Goal: Communication & Community: Connect with others

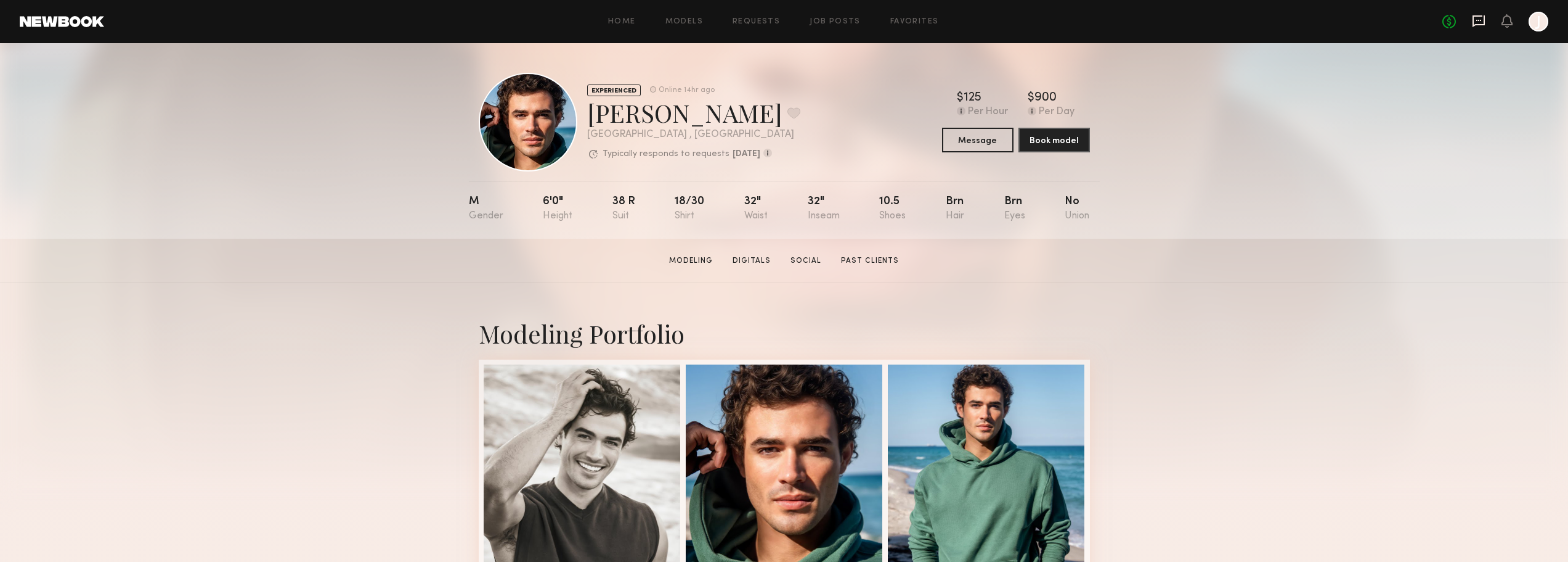
click at [1480, 23] on icon at bounding box center [1479, 20] width 14 height 14
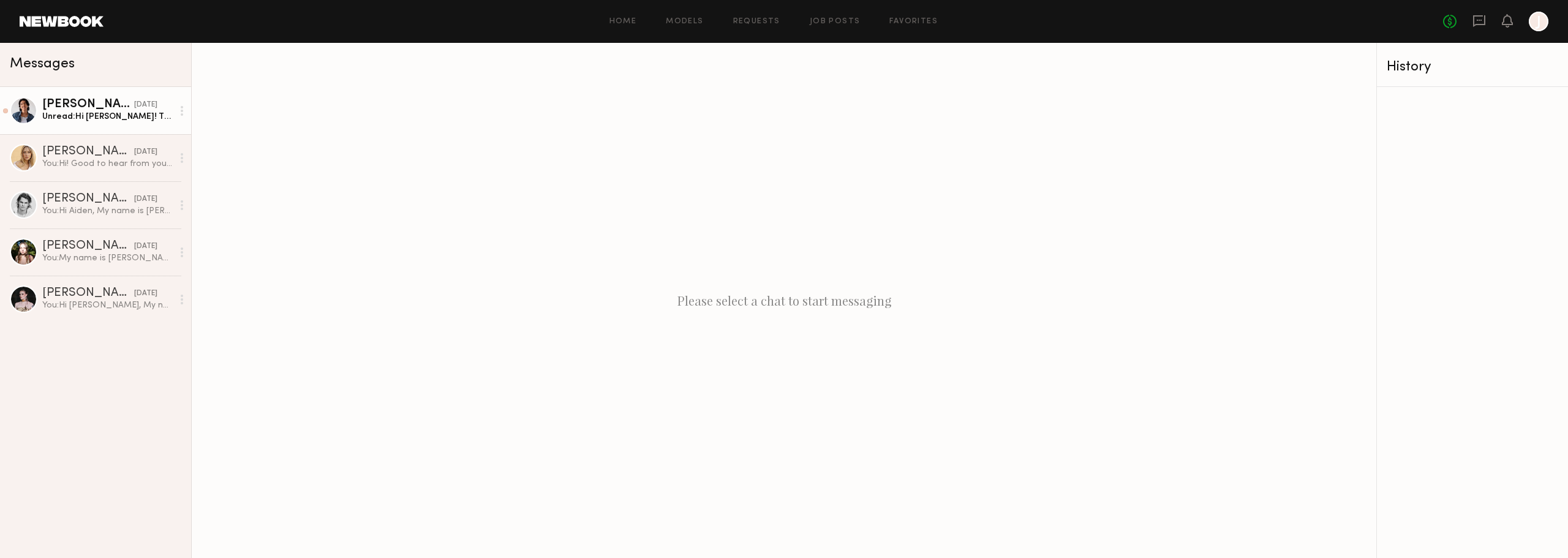
click at [91, 110] on div "[PERSON_NAME]" at bounding box center [88, 104] width 92 height 12
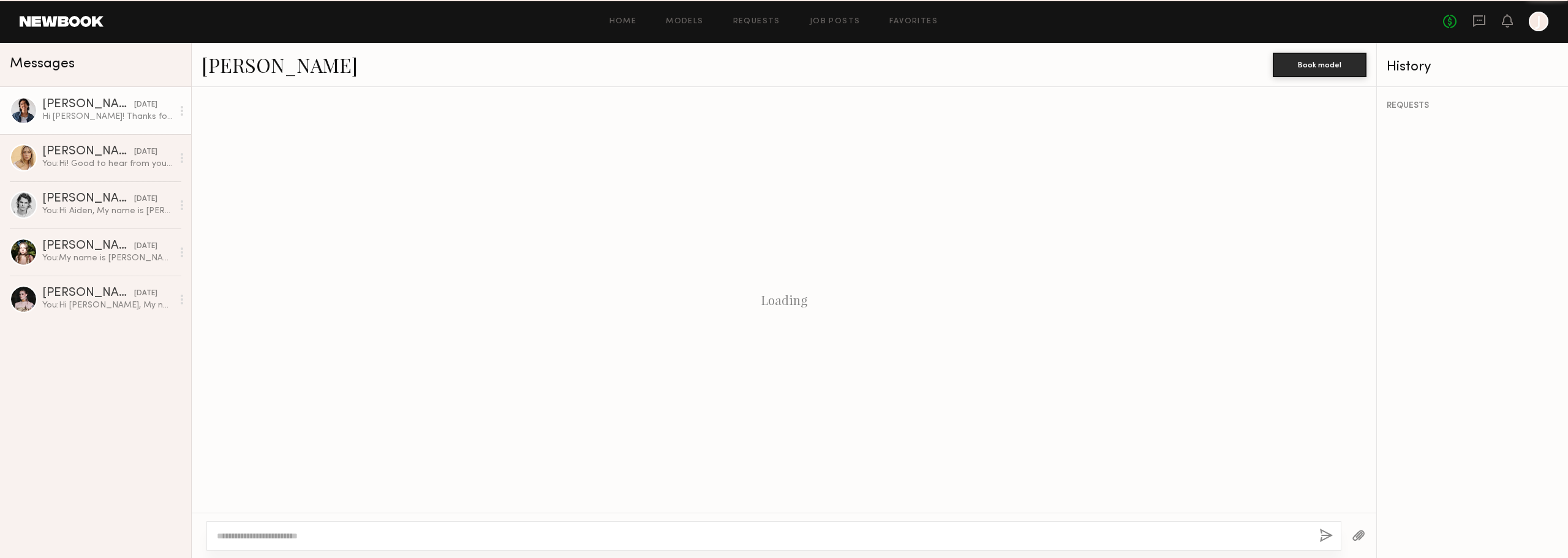
scroll to position [732, 0]
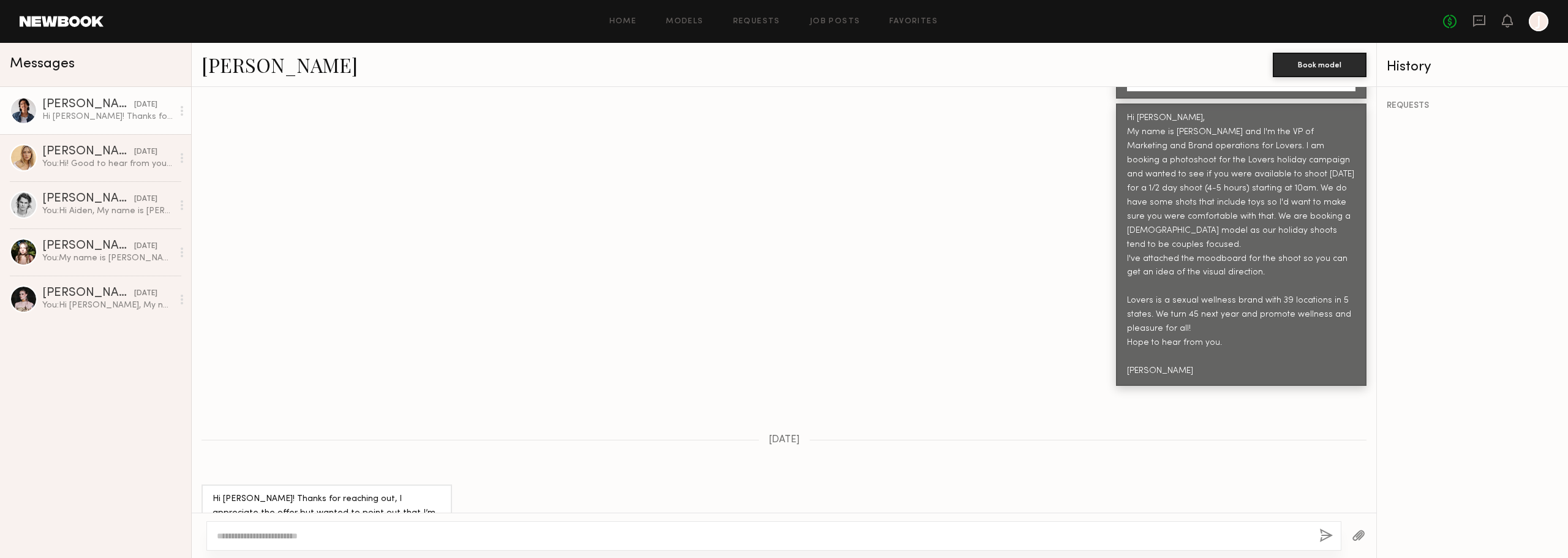
click at [339, 514] on div at bounding box center [784, 535] width 1185 height 45
click at [338, 522] on div at bounding box center [773, 535] width 1135 height 29
click at [372, 531] on textarea at bounding box center [763, 535] width 1093 height 12
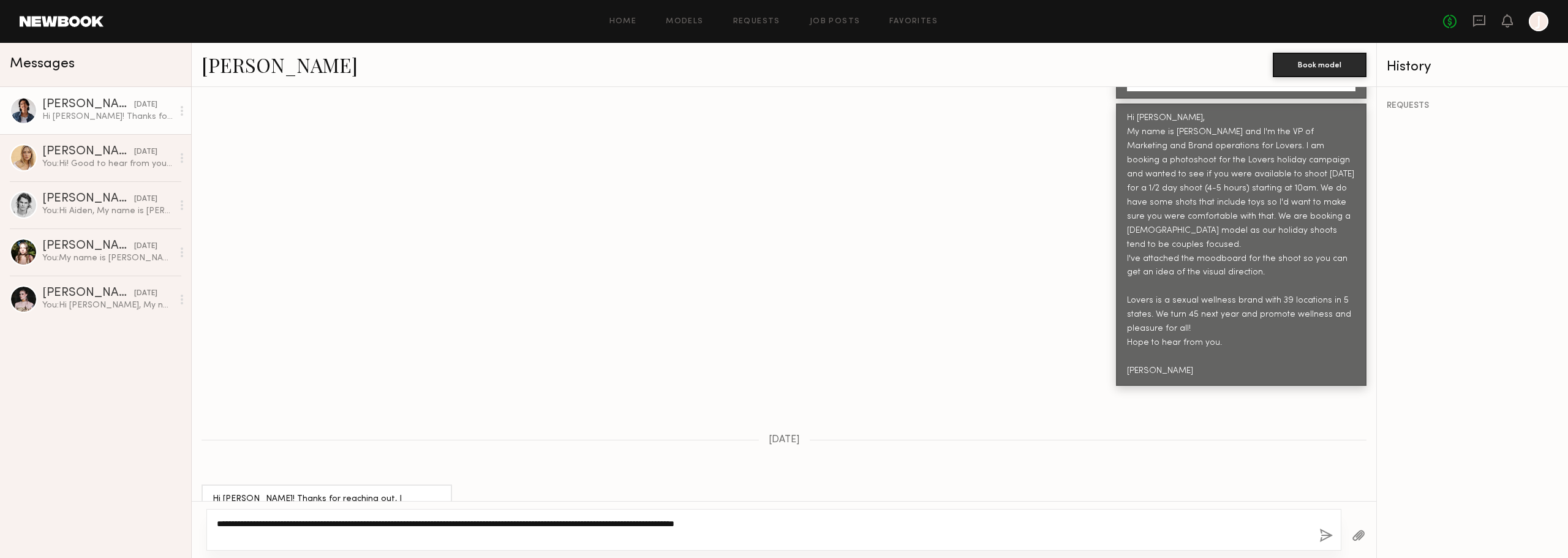
type textarea "**********"
click at [1326, 550] on div "**********" at bounding box center [784, 529] width 1185 height 57
click at [1322, 543] on button "button" at bounding box center [1326, 535] width 14 height 15
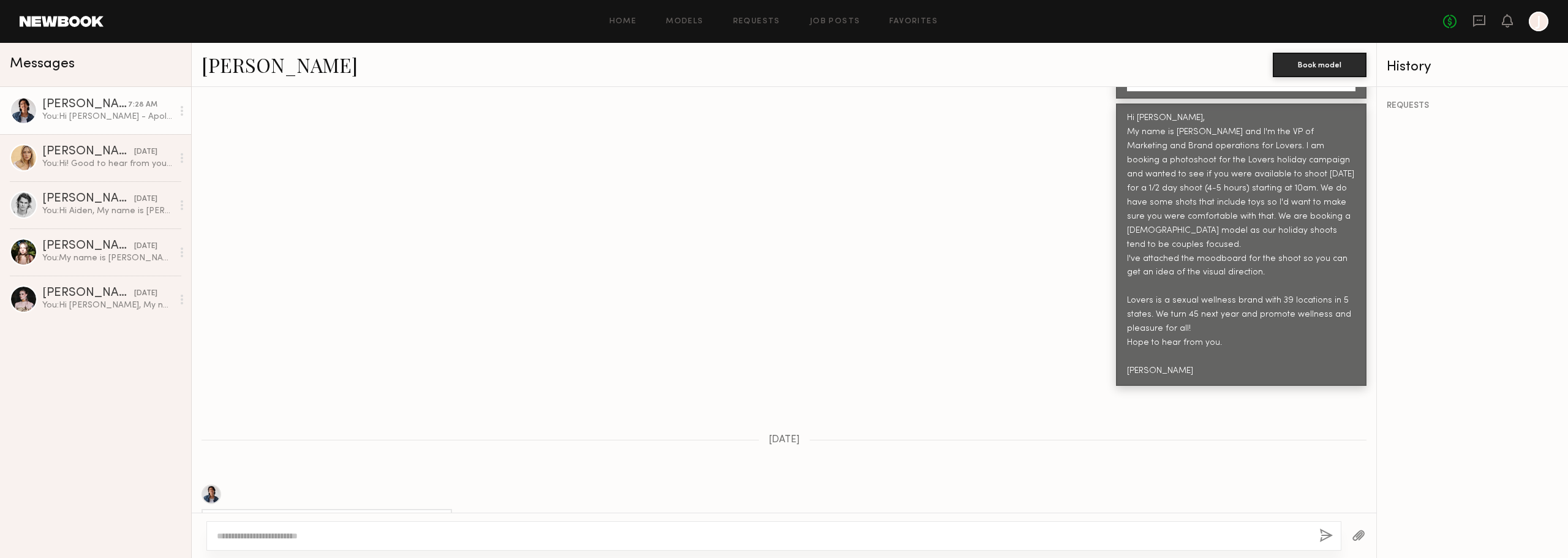
scroll to position [1010, 0]
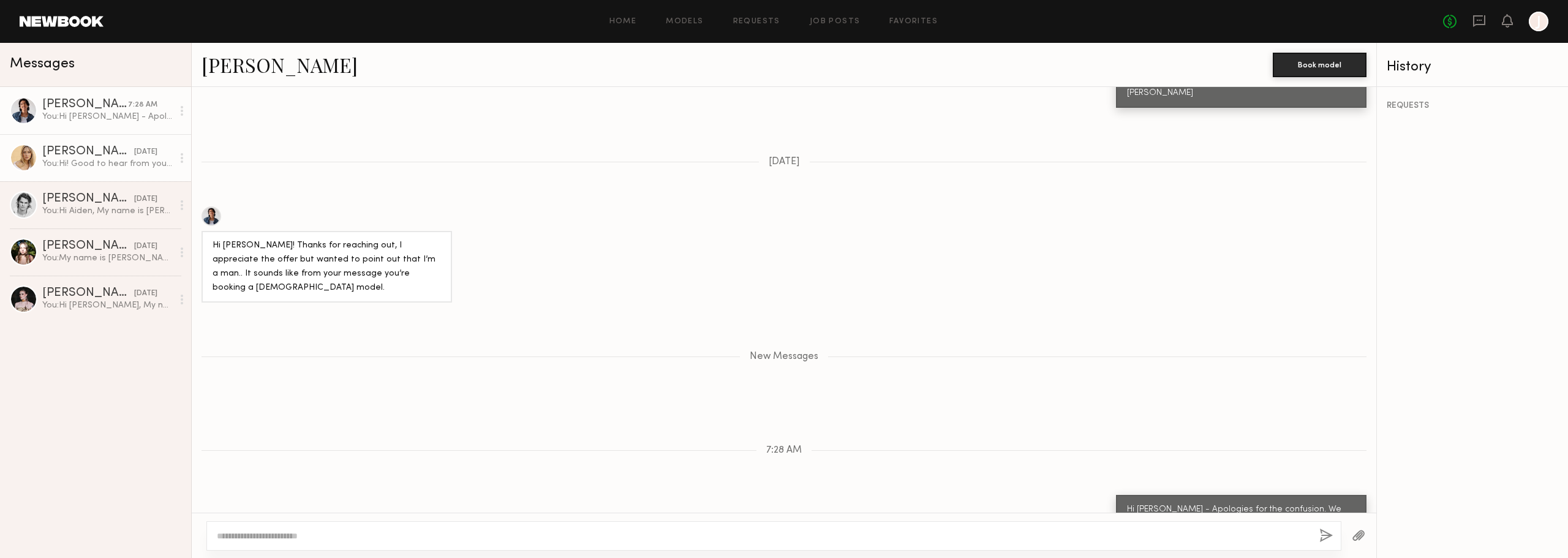
click at [90, 160] on div "You: Hi! Good to hear from you. I've attached a screenshot of the garments. A l…" at bounding box center [107, 164] width 130 height 11
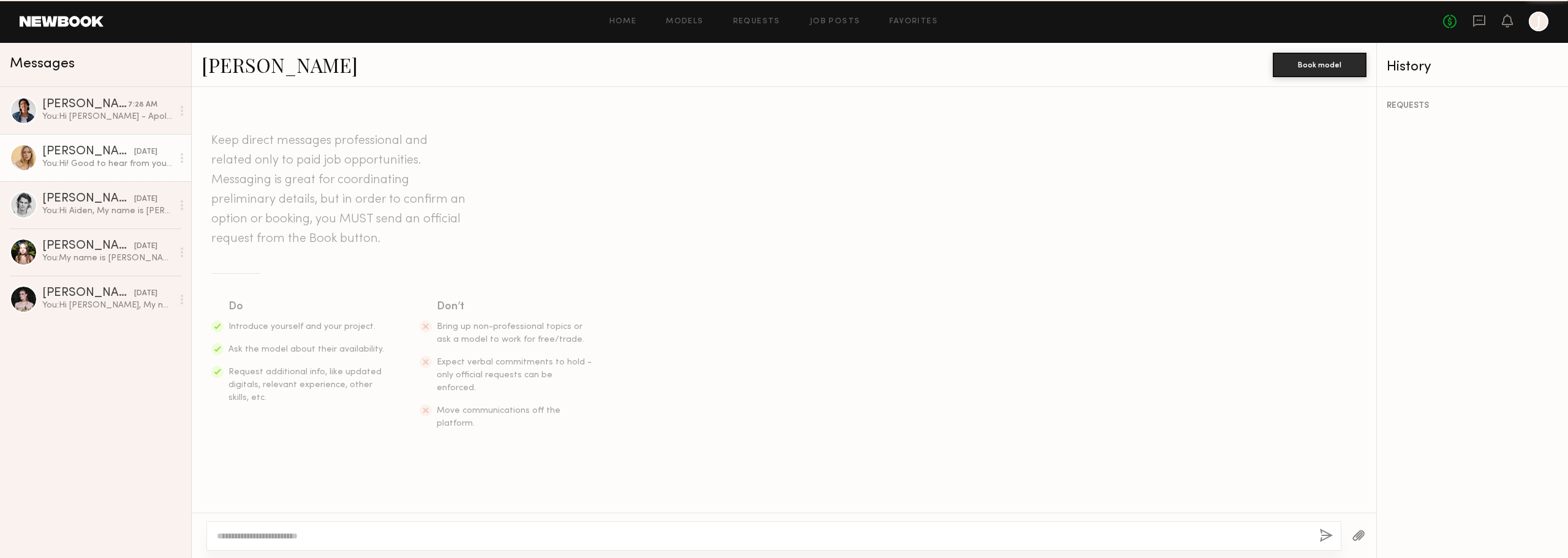
scroll to position [1439, 0]
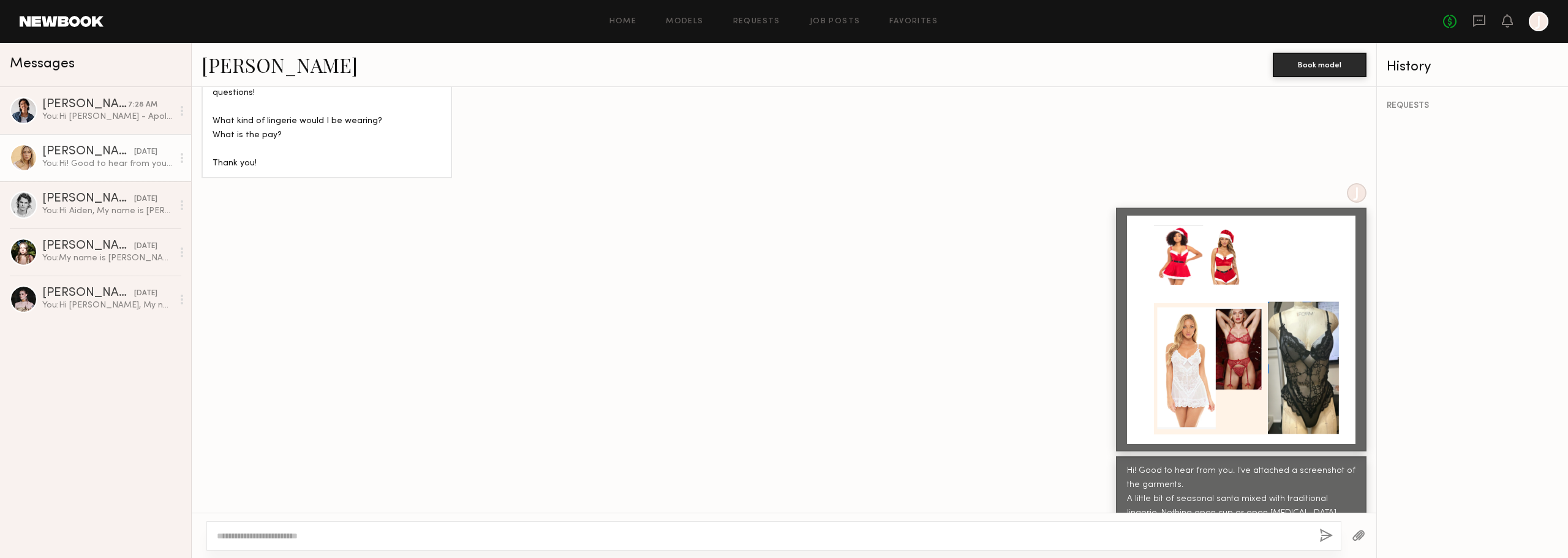
click at [525, 525] on div at bounding box center [773, 535] width 1135 height 29
click at [525, 527] on div at bounding box center [773, 535] width 1135 height 29
click at [272, 530] on textarea at bounding box center [763, 535] width 1093 height 12
type textarea "**********"
click at [1330, 535] on button "button" at bounding box center [1326, 535] width 14 height 15
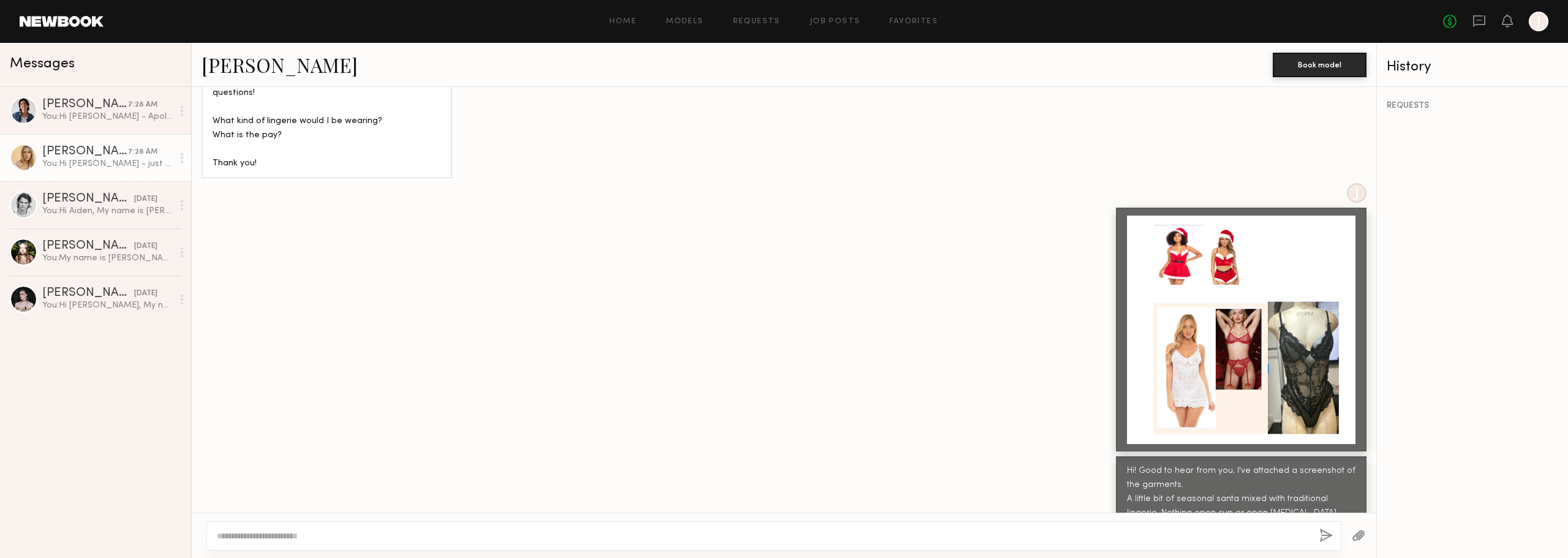
scroll to position [1692, 0]
